Goal: Transaction & Acquisition: Purchase product/service

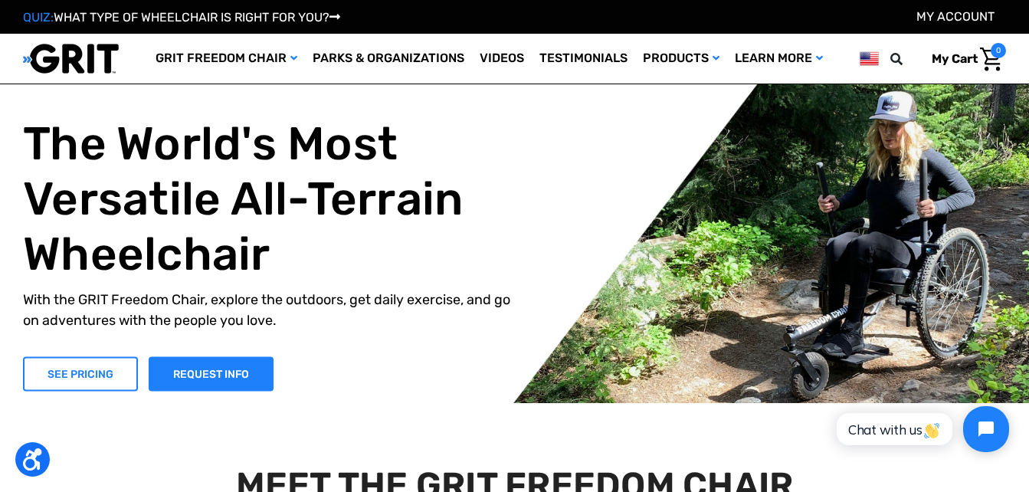
click at [64, 370] on link "SEE PRICING" at bounding box center [80, 373] width 115 height 34
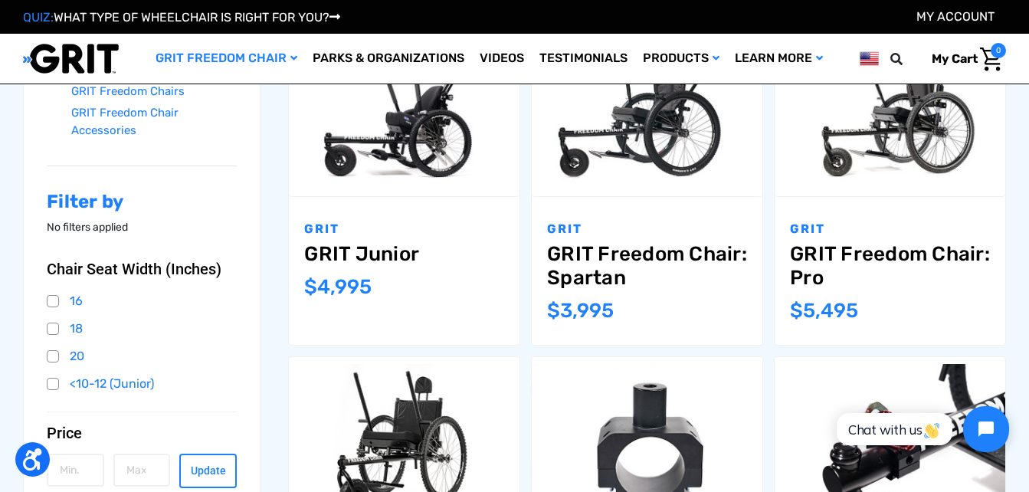
scroll to position [70, 0]
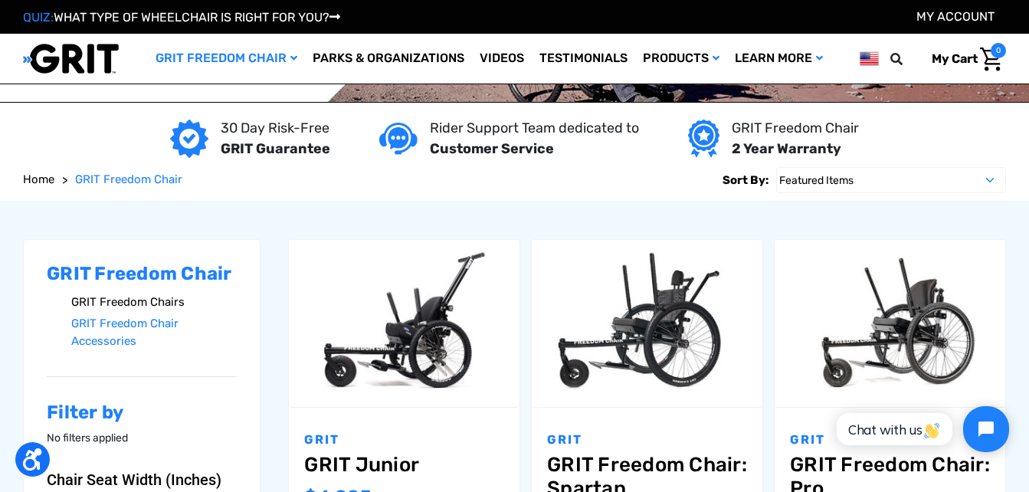
click at [144, 307] on link "GRIT Freedom Chairs" at bounding box center [154, 302] width 166 height 22
click at [153, 297] on link "GRIT Freedom Chairs" at bounding box center [154, 302] width 166 height 22
